Goal: Navigation & Orientation: Find specific page/section

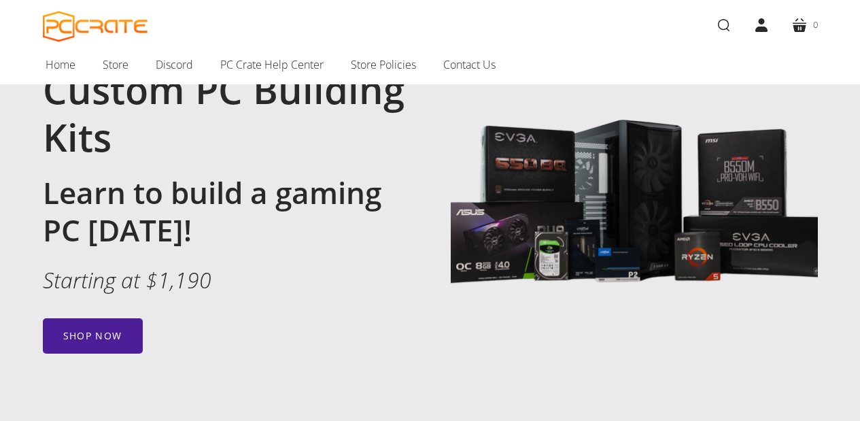
scroll to position [105, 0]
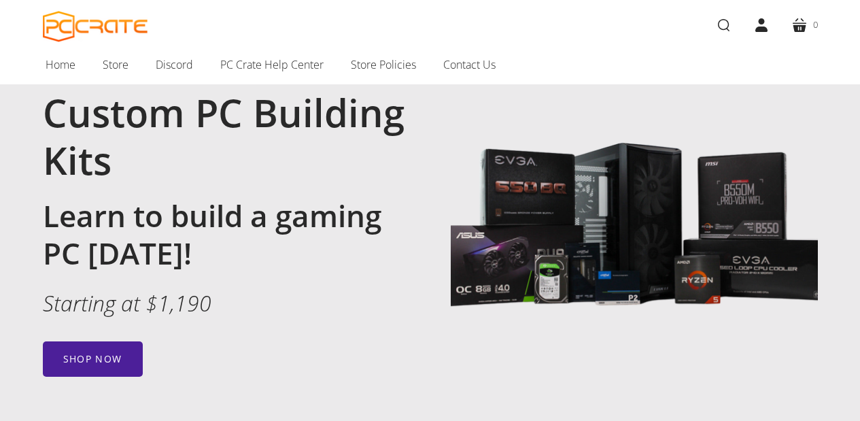
click at [859, 48] on html "Please be patient as we restock with new gear! menu search PC CRATE search acco…" at bounding box center [430, 105] width 860 height 421
click at [258, 59] on span "PC Crate Help Center" at bounding box center [271, 65] width 103 height 18
click at [116, 66] on span "Store" at bounding box center [116, 65] width 26 height 18
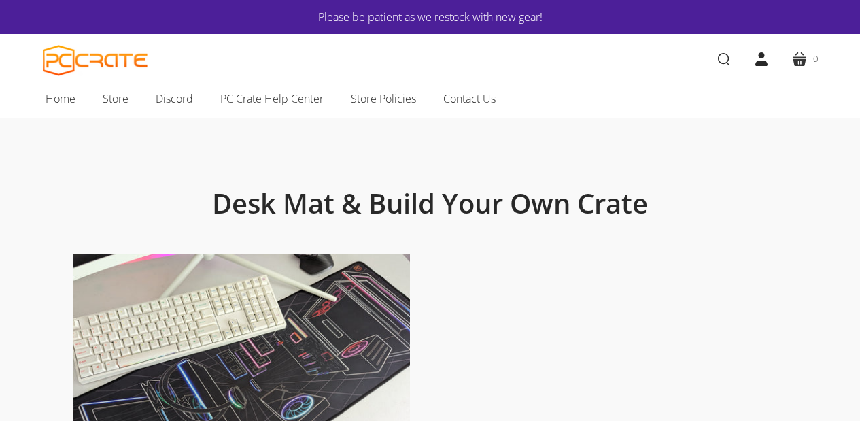
click at [828, 46] on html "Please be patient as we restock with new gear! menu search PC CRATE search acco…" at bounding box center [430, 210] width 860 height 421
click at [66, 94] on span "Home" at bounding box center [61, 99] width 30 height 18
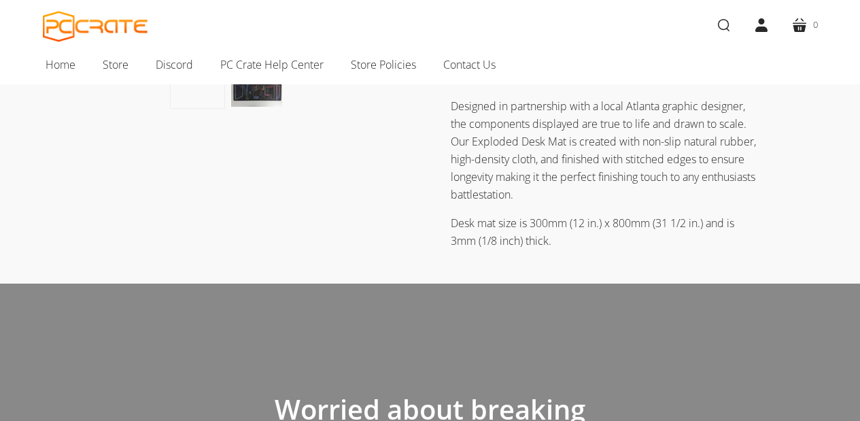
scroll to position [1277, 0]
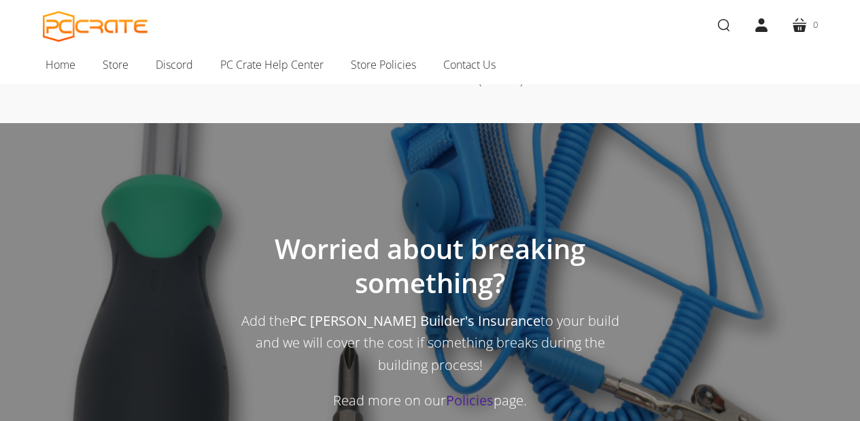
drag, startPoint x: 865, startPoint y: 39, endPoint x: 855, endPoint y: 228, distance: 190.0
